Goal: Task Accomplishment & Management: Manage account settings

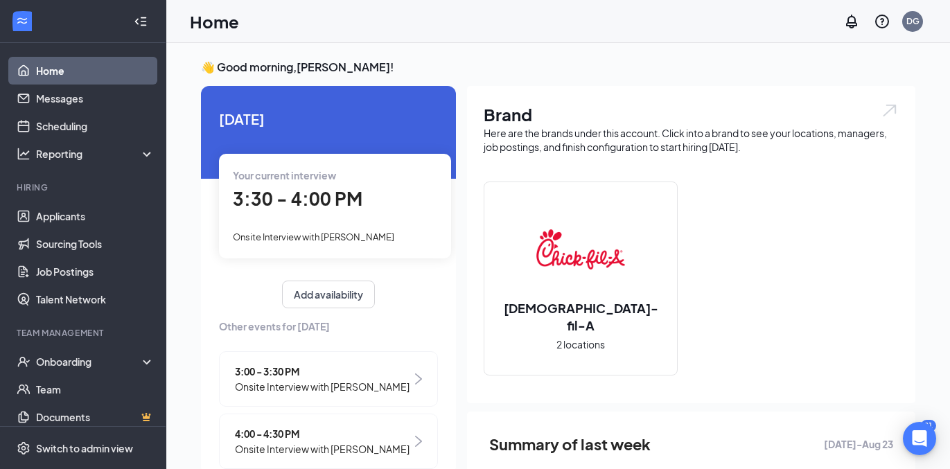
click at [313, 203] on span "3:30 - 4:00 PM" at bounding box center [298, 198] width 130 height 23
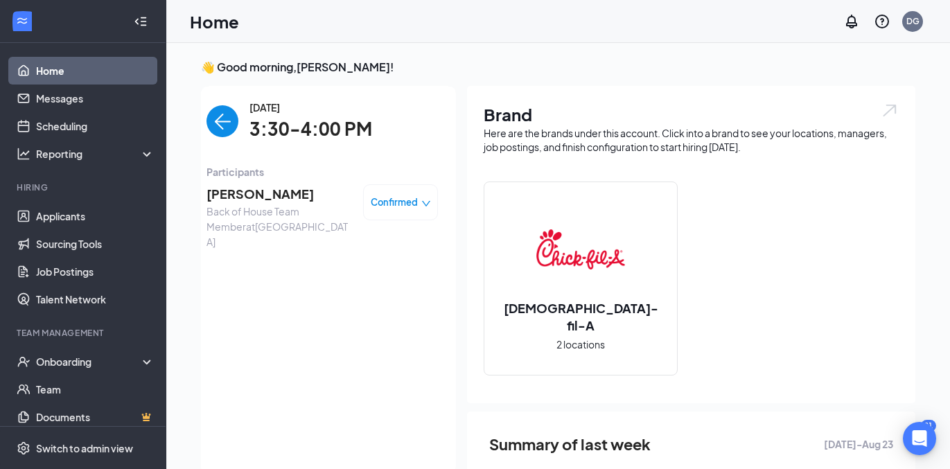
scroll to position [6, 0]
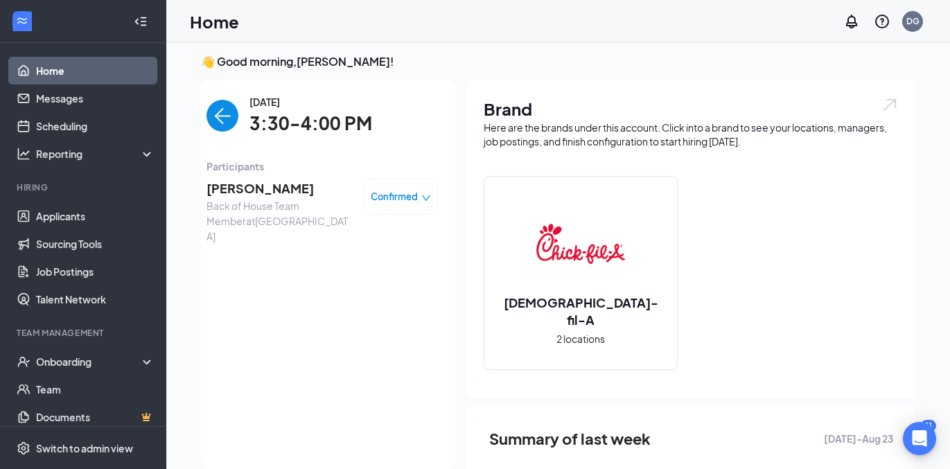
click at [261, 189] on span "[PERSON_NAME]" at bounding box center [280, 188] width 146 height 19
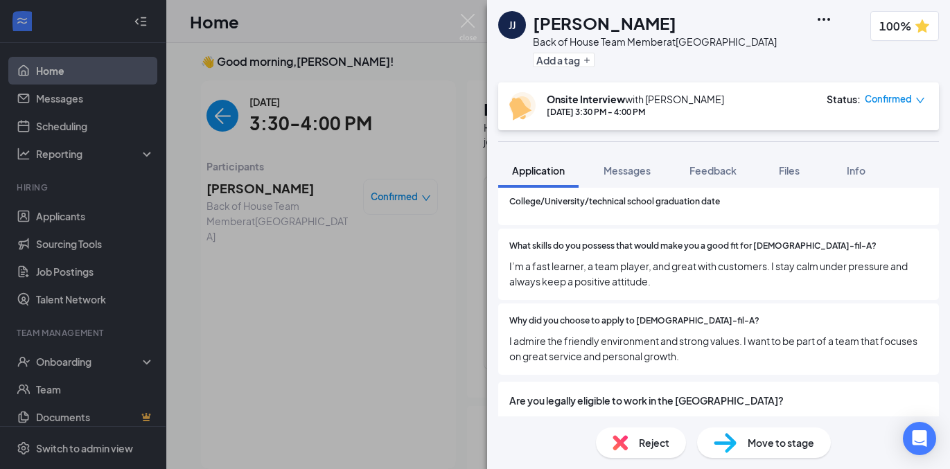
scroll to position [1965, 0]
click at [739, 435] on div "Move to stage" at bounding box center [764, 443] width 134 height 30
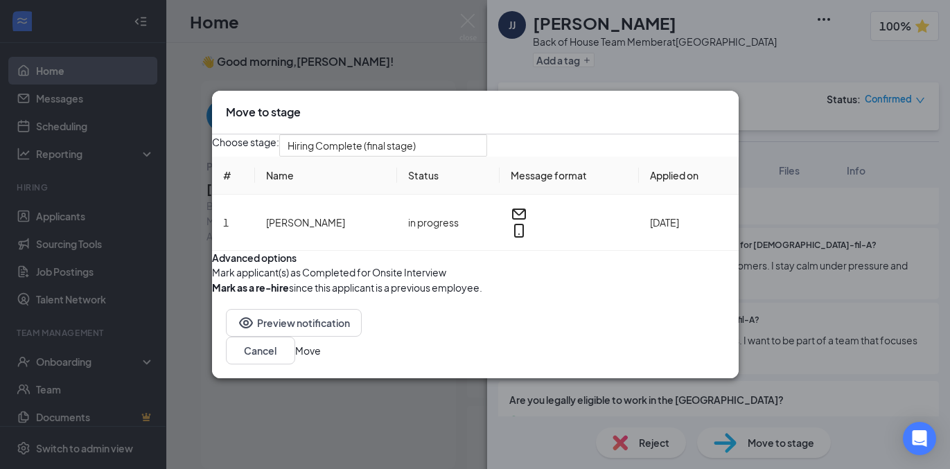
click at [321, 358] on button "Move" at bounding box center [308, 350] width 26 height 15
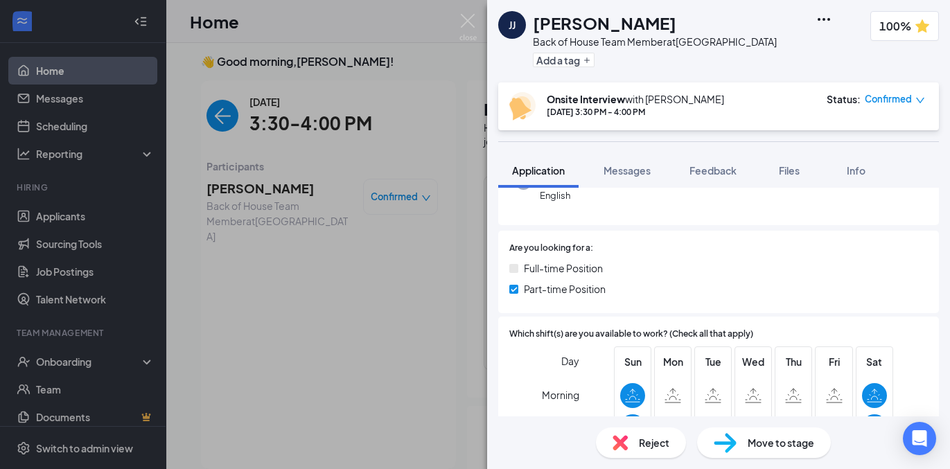
scroll to position [0, 0]
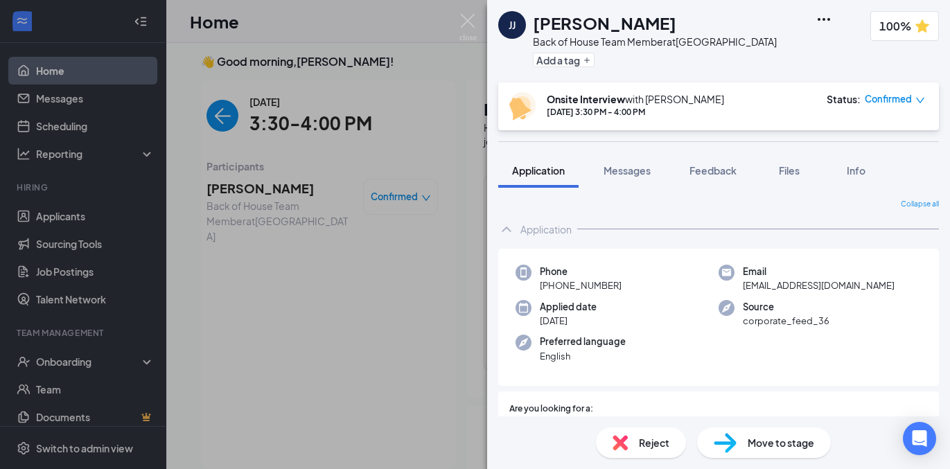
click at [793, 288] on span "[EMAIL_ADDRESS][DOMAIN_NAME]" at bounding box center [819, 286] width 152 height 14
copy span "[EMAIL_ADDRESS][DOMAIN_NAME]"
click at [279, 49] on div "[PERSON_NAME] [PERSON_NAME] Back of House Team Member at [GEOGRAPHIC_DATA] Add …" at bounding box center [475, 234] width 950 height 469
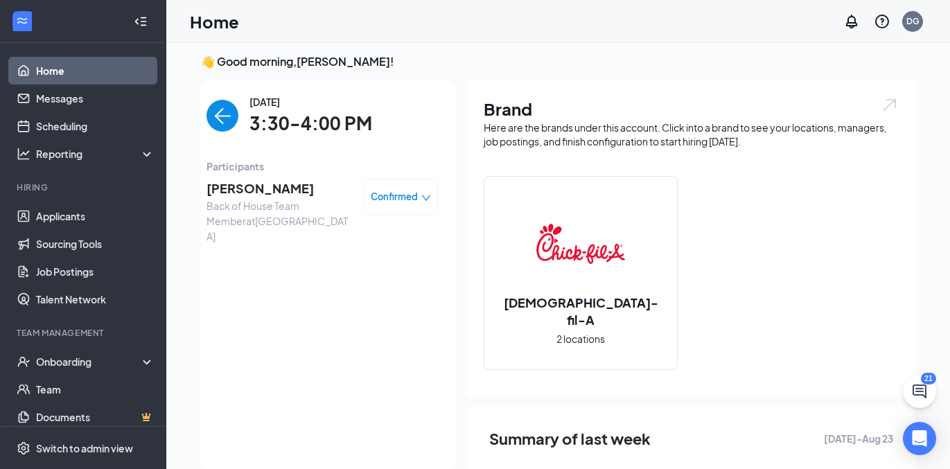
click at [225, 112] on img "back-button" at bounding box center [223, 116] width 32 height 32
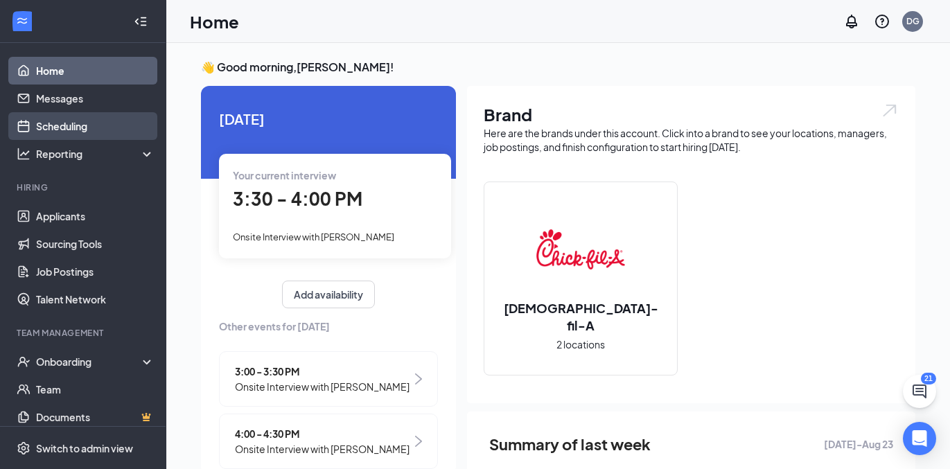
click at [87, 131] on link "Scheduling" at bounding box center [95, 126] width 119 height 28
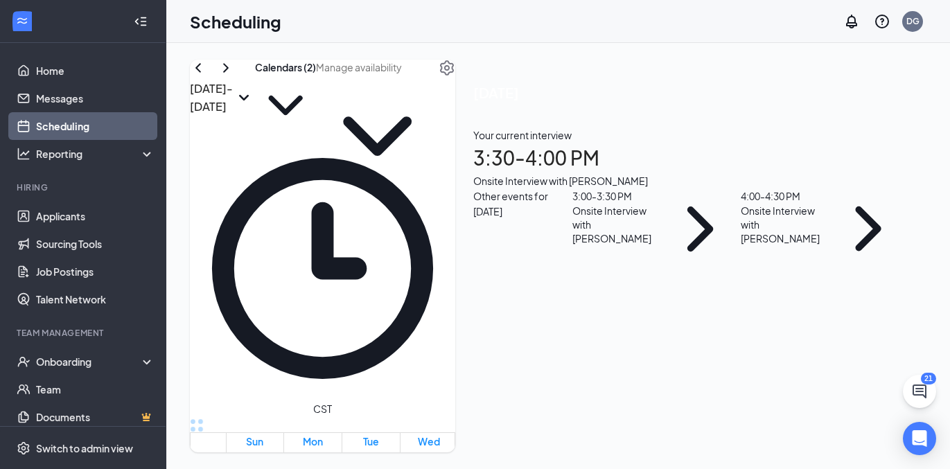
scroll to position [1153, 0]
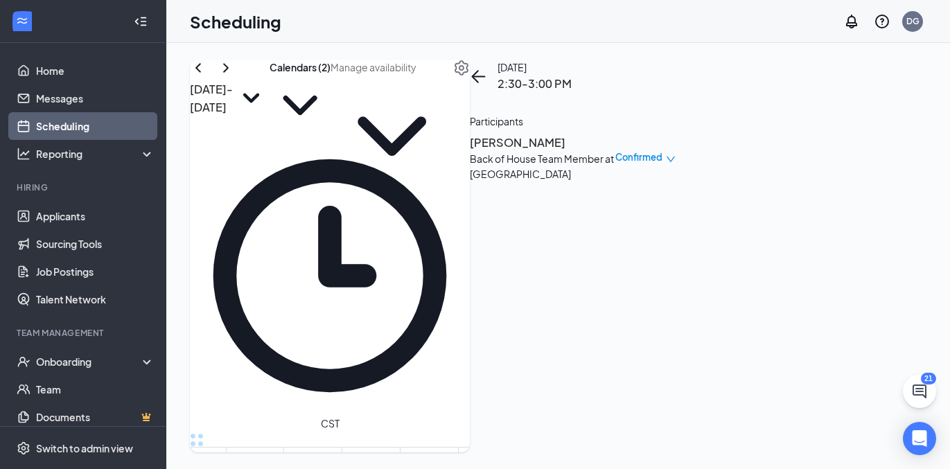
click at [394, 283] on td at bounding box center [429, 275] width 407 height 16
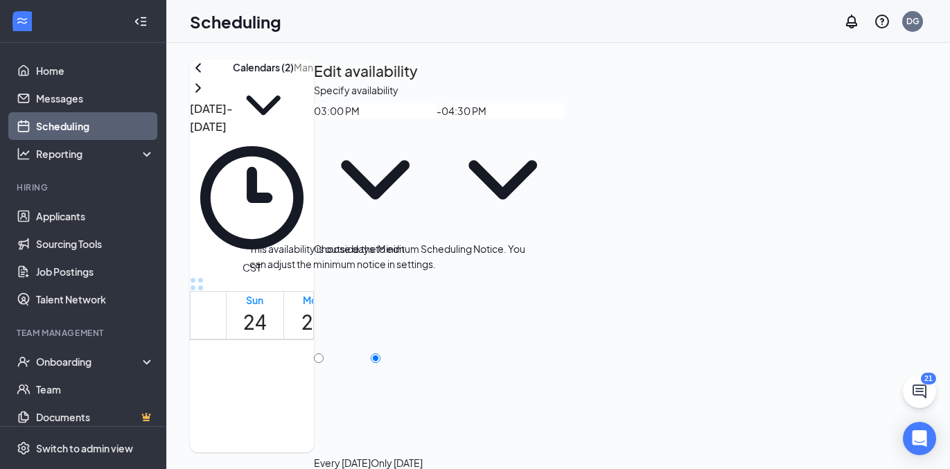
click at [389, 441] on span "3:30-4:00 PM" at bounding box center [401, 461] width 24 height 40
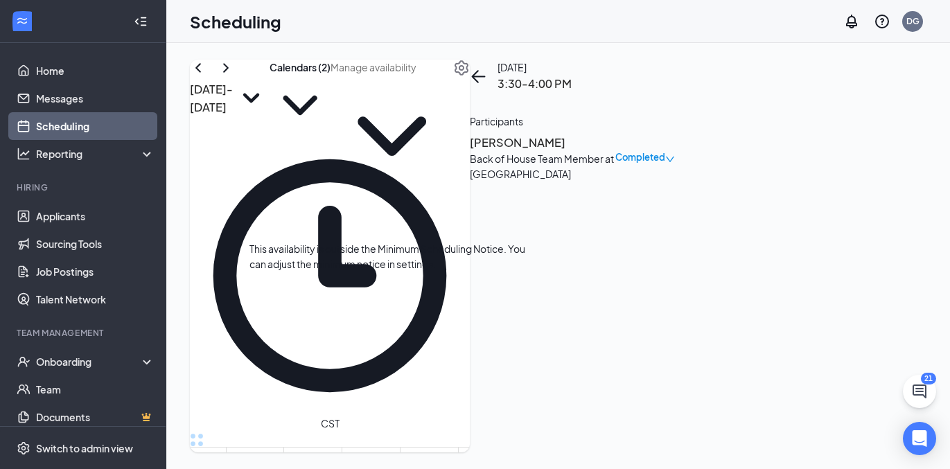
click at [615, 152] on h3 "[PERSON_NAME]" at bounding box center [543, 143] width 146 height 18
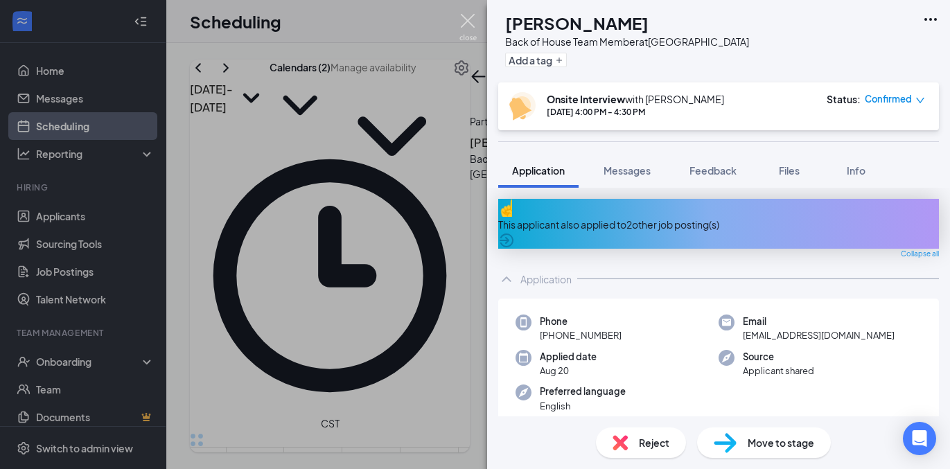
click at [471, 23] on img at bounding box center [467, 27] width 17 height 27
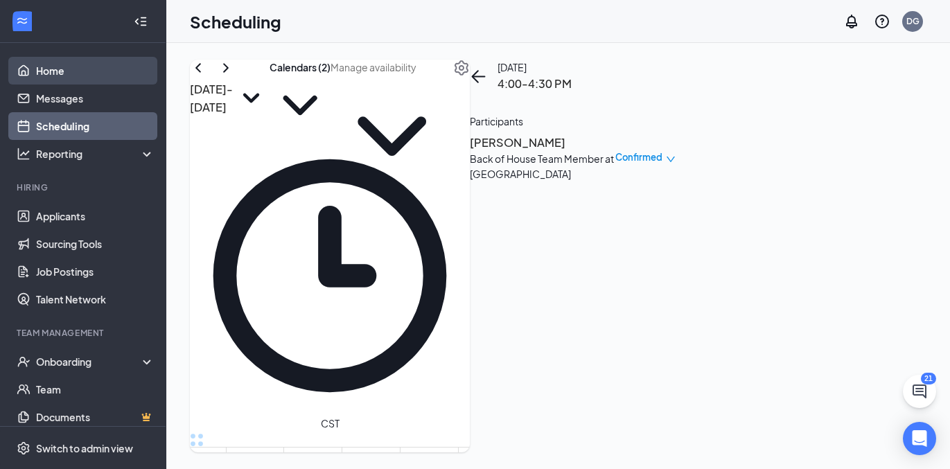
click at [85, 77] on link "Home" at bounding box center [95, 71] width 119 height 28
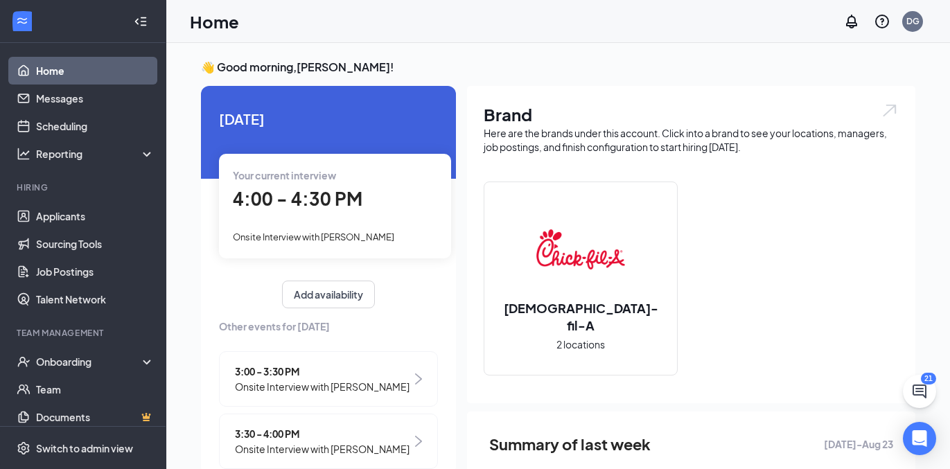
click at [309, 206] on span "4:00 - 4:30 PM" at bounding box center [298, 198] width 130 height 23
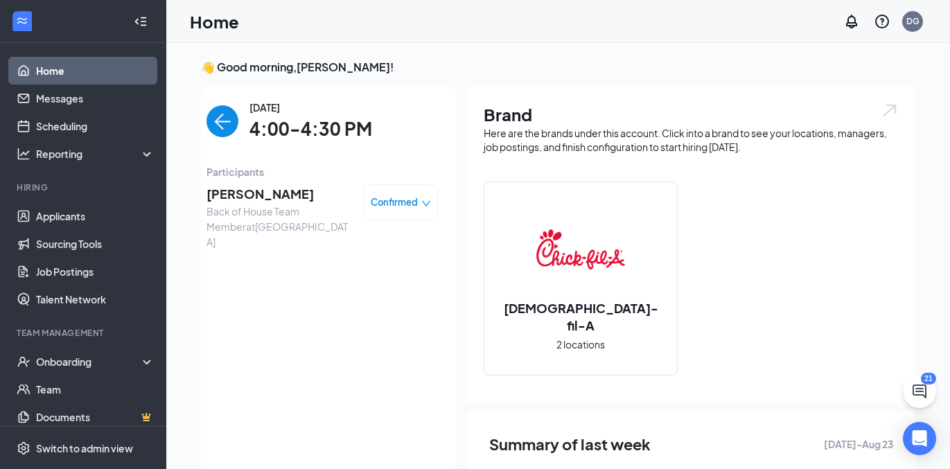
scroll to position [6, 0]
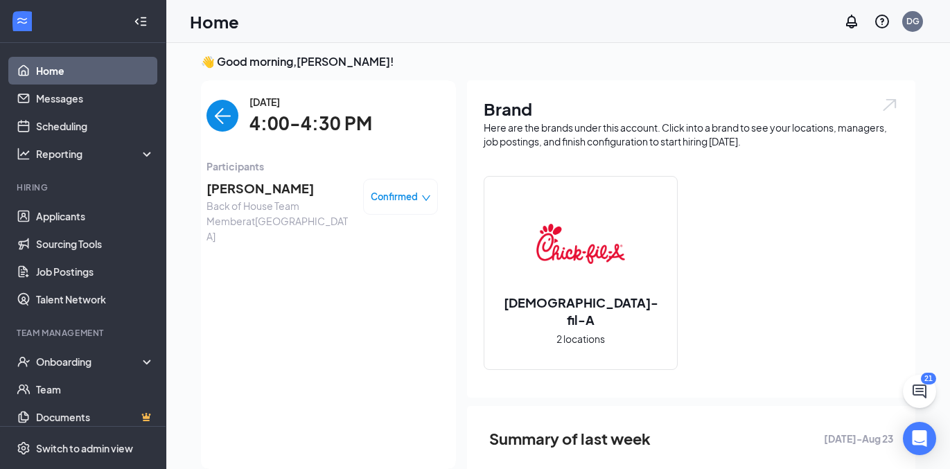
click at [252, 193] on span "[PERSON_NAME]" at bounding box center [280, 188] width 146 height 19
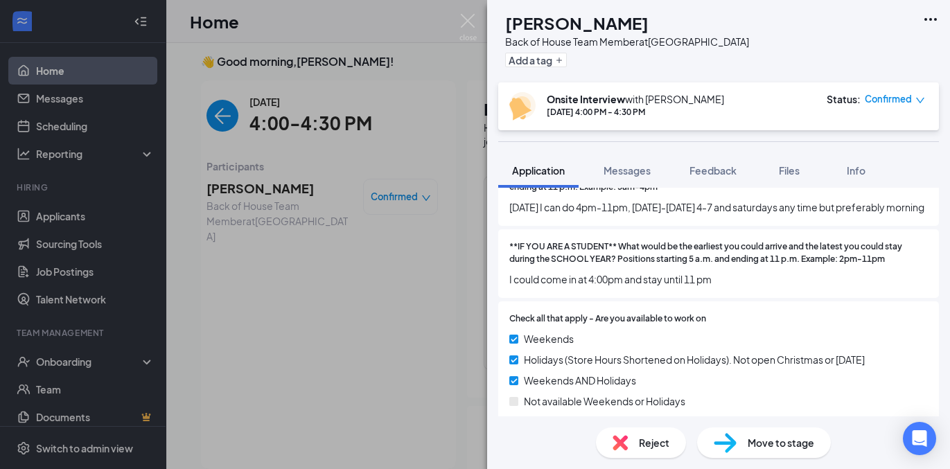
scroll to position [553, 0]
click at [751, 441] on span "Move to stage" at bounding box center [781, 442] width 67 height 15
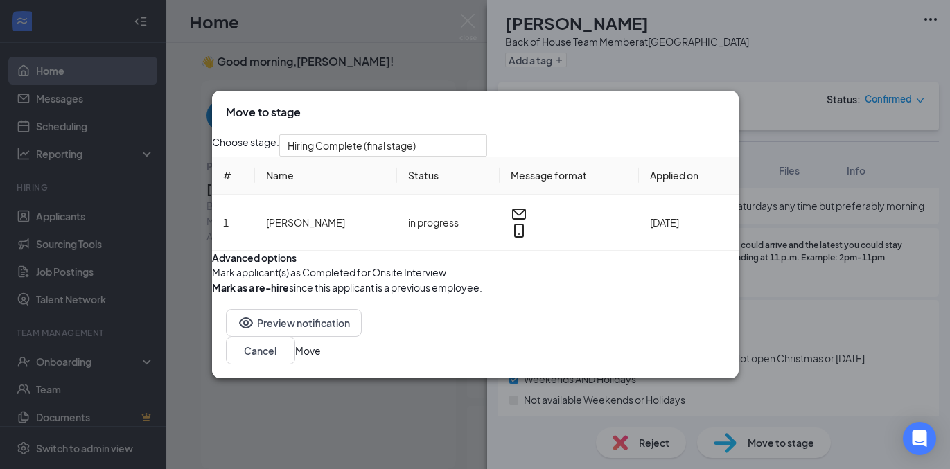
click at [321, 358] on button "Move" at bounding box center [308, 350] width 26 height 15
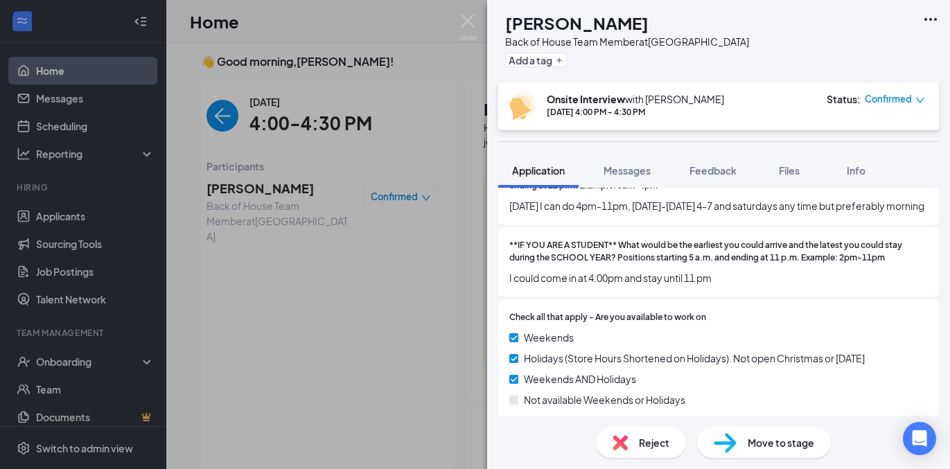
click at [784, 444] on span "Move to stage" at bounding box center [781, 442] width 67 height 15
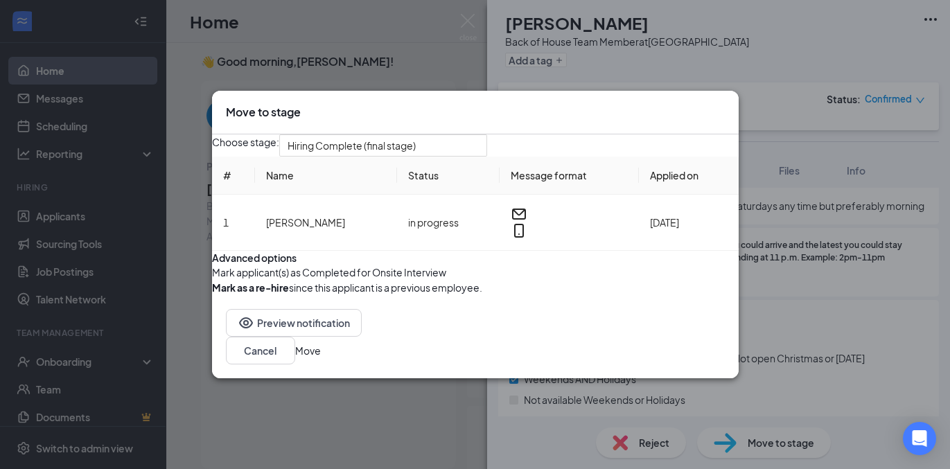
click at [728, 109] on icon "Cross" at bounding box center [732, 113] width 8 height 8
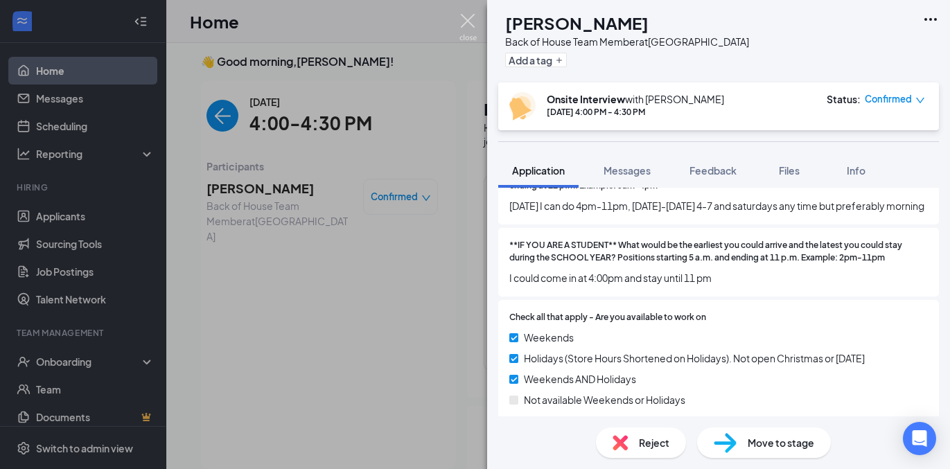
click at [464, 23] on img at bounding box center [467, 27] width 17 height 27
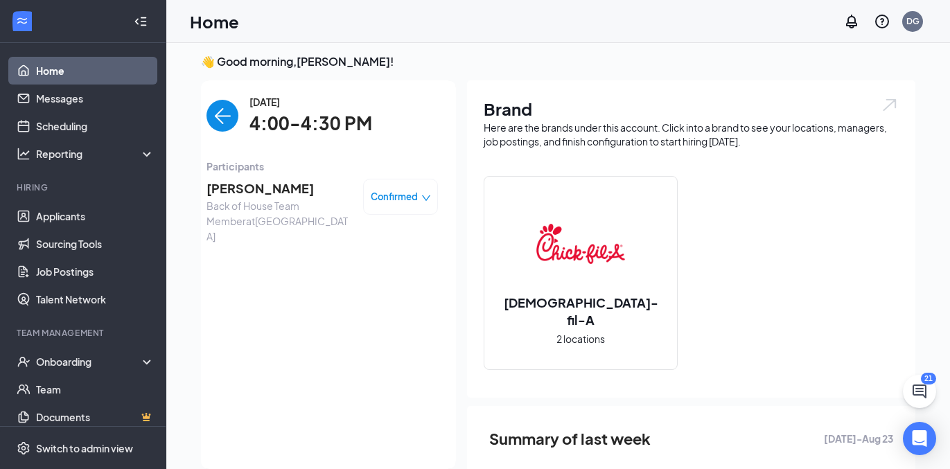
click at [274, 191] on span "[PERSON_NAME]" at bounding box center [280, 188] width 146 height 19
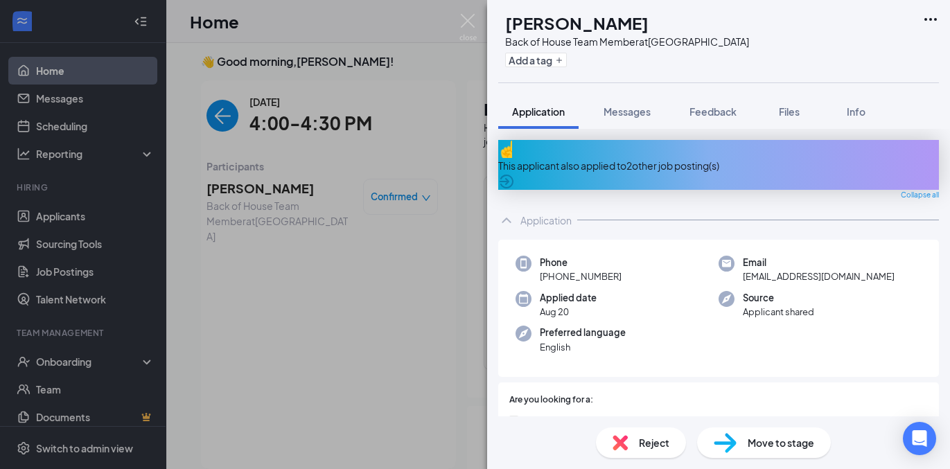
click at [802, 270] on span "[EMAIL_ADDRESS][DOMAIN_NAME]" at bounding box center [819, 277] width 152 height 14
copy span "[EMAIL_ADDRESS][DOMAIN_NAME]"
